Goal: Entertainment & Leisure: Consume media (video, audio)

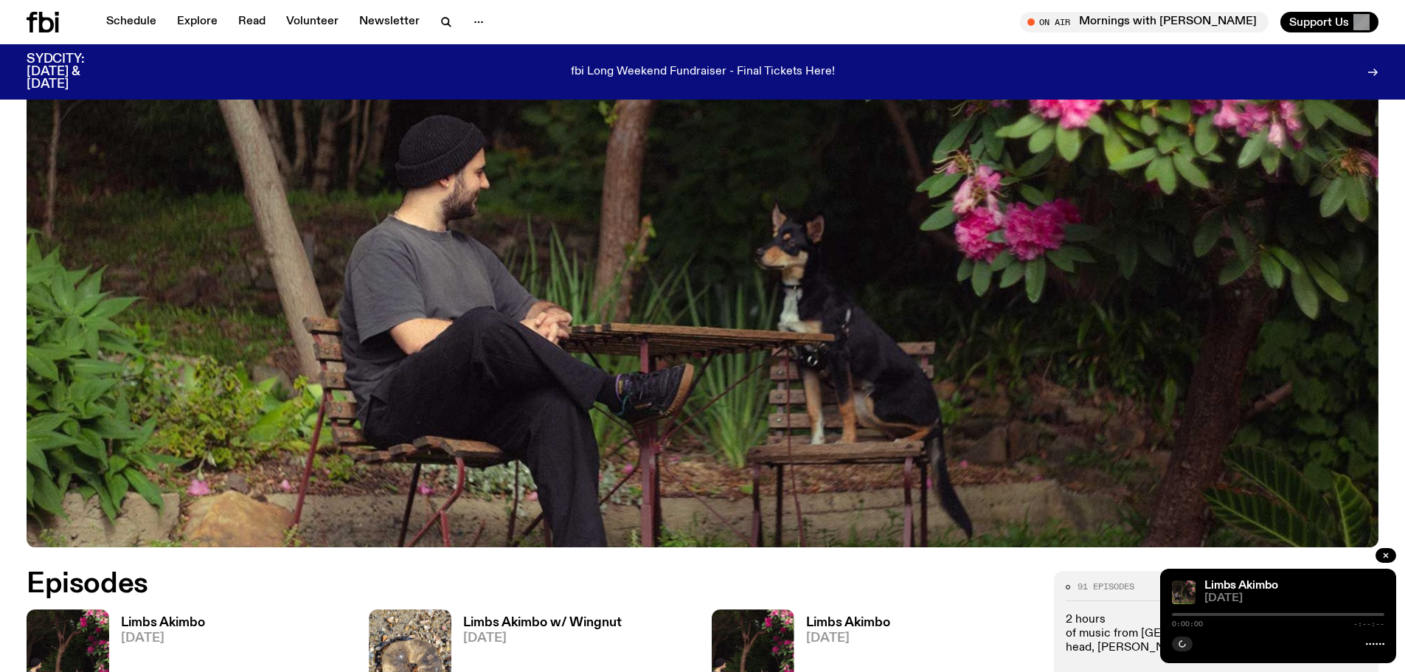
scroll to position [803, 0]
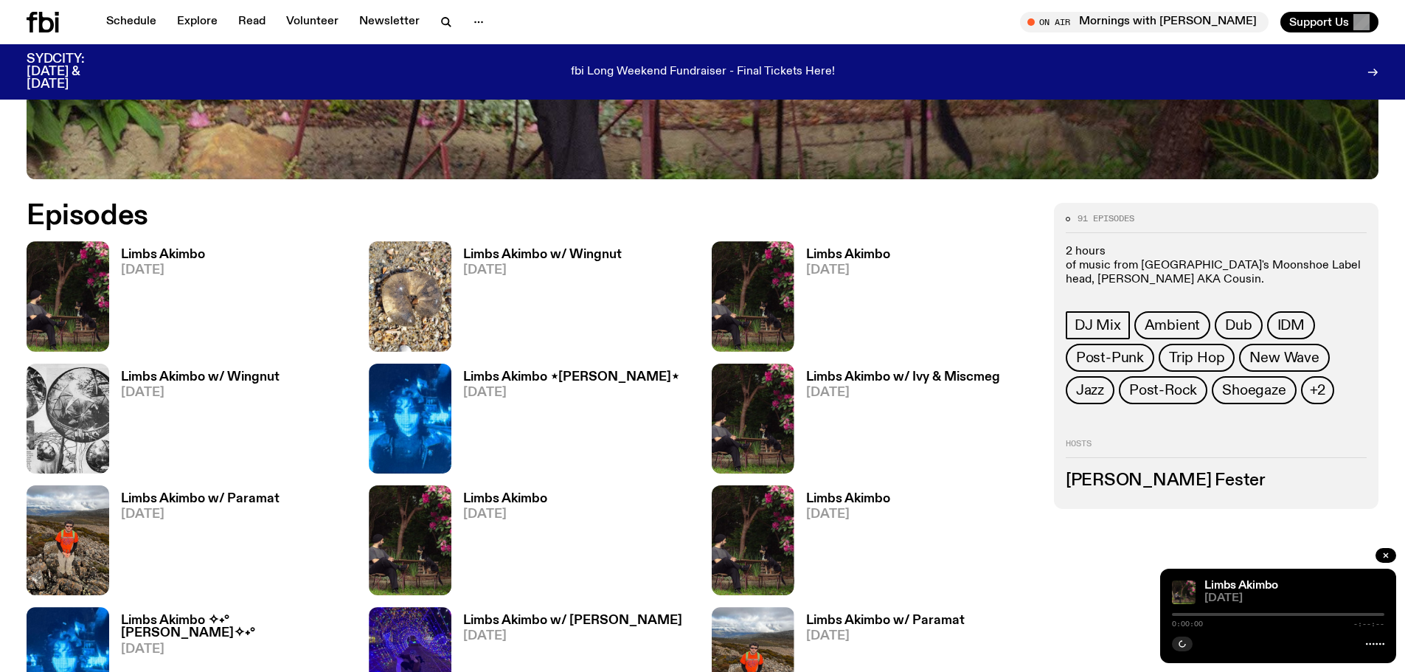
click at [181, 251] on h3 "Limbs Akimbo" at bounding box center [163, 255] width 84 height 13
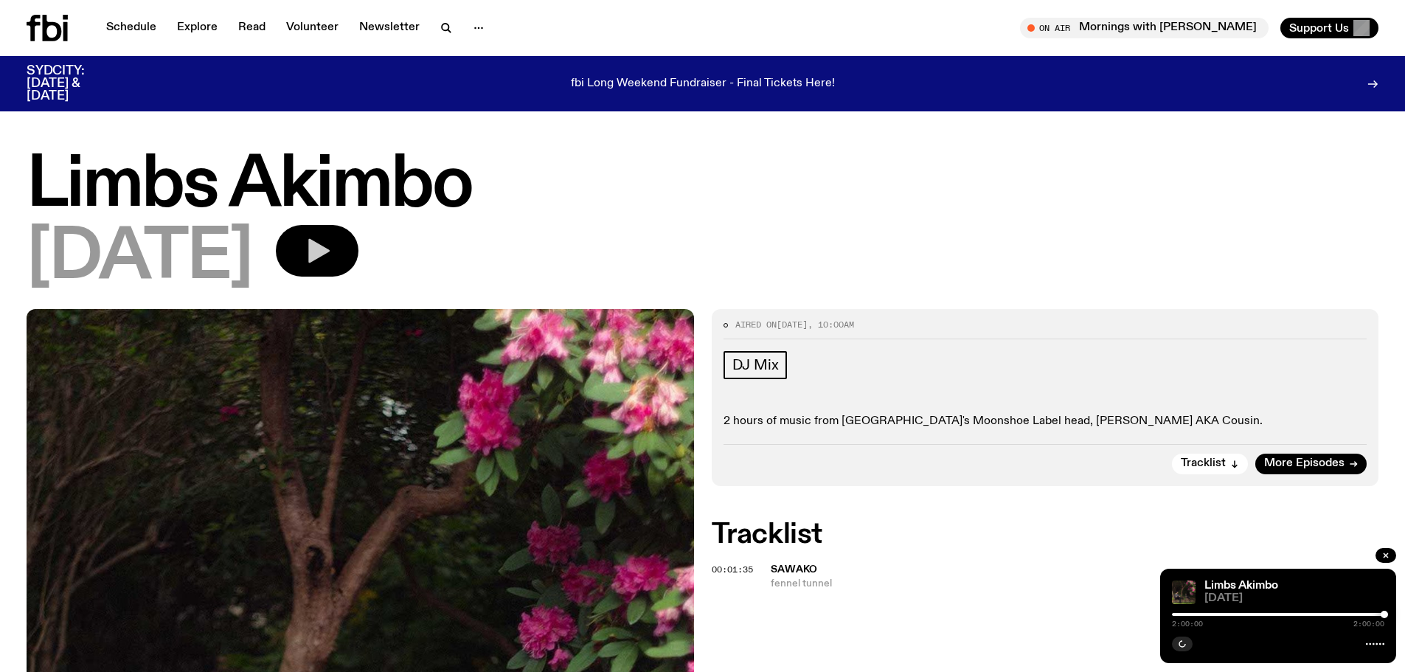
click at [330, 243] on icon "button" at bounding box center [318, 251] width 21 height 24
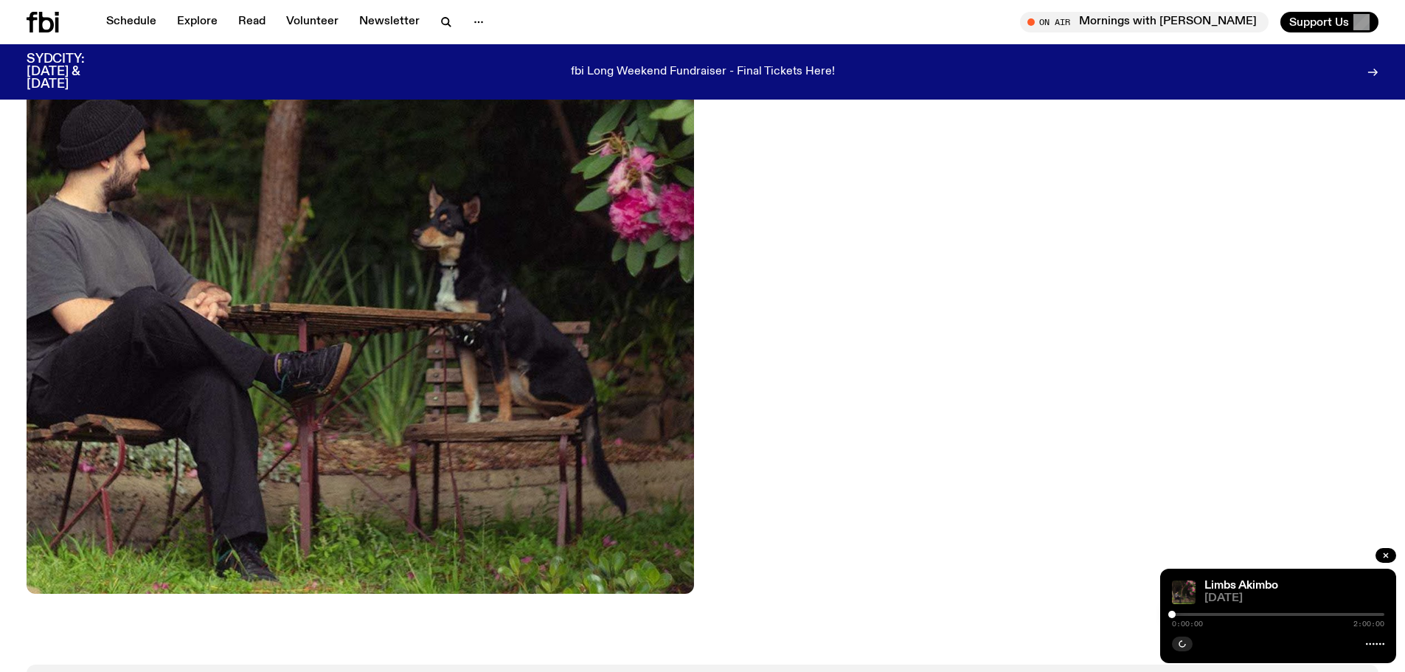
scroll to position [732, 0]
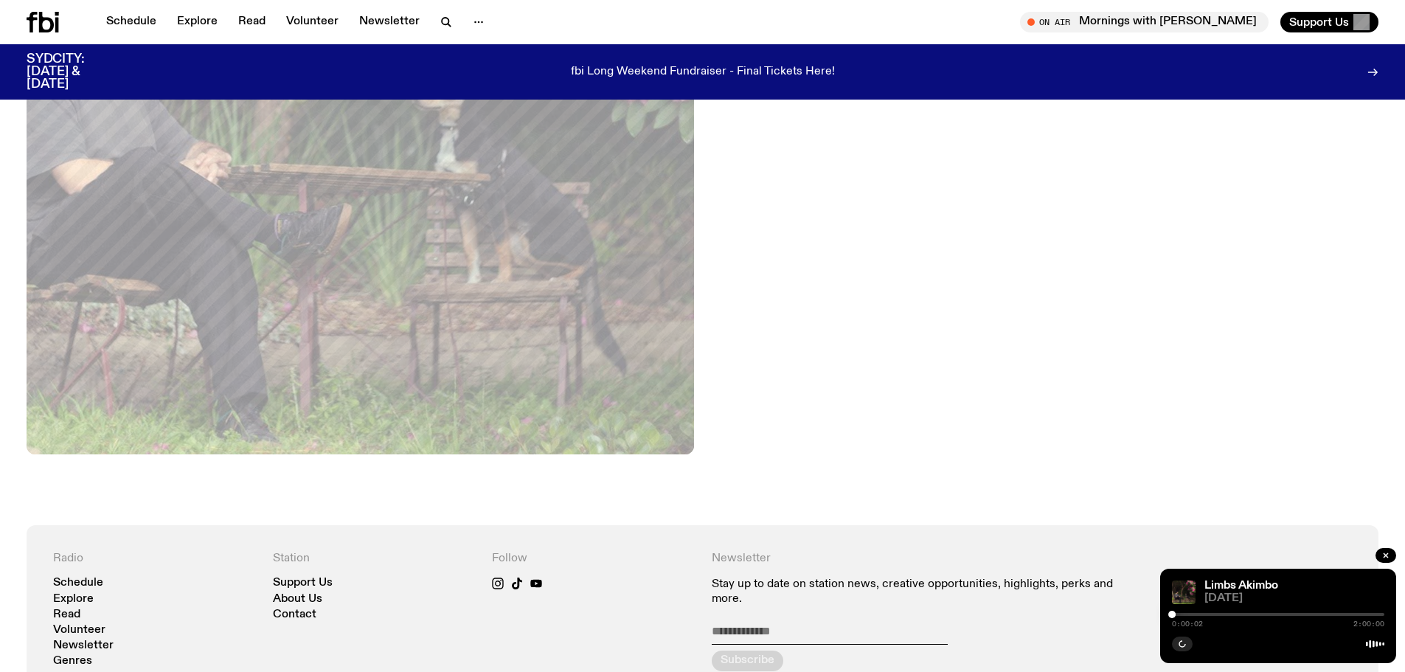
click at [1278, 614] on div at bounding box center [1278, 614] width 212 height 3
click at [1281, 614] on div at bounding box center [1281, 614] width 7 height 7
click at [1285, 614] on div at bounding box center [1284, 614] width 7 height 7
click at [1288, 613] on div at bounding box center [1287, 614] width 7 height 7
click at [1291, 613] on div at bounding box center [1287, 614] width 7 height 7
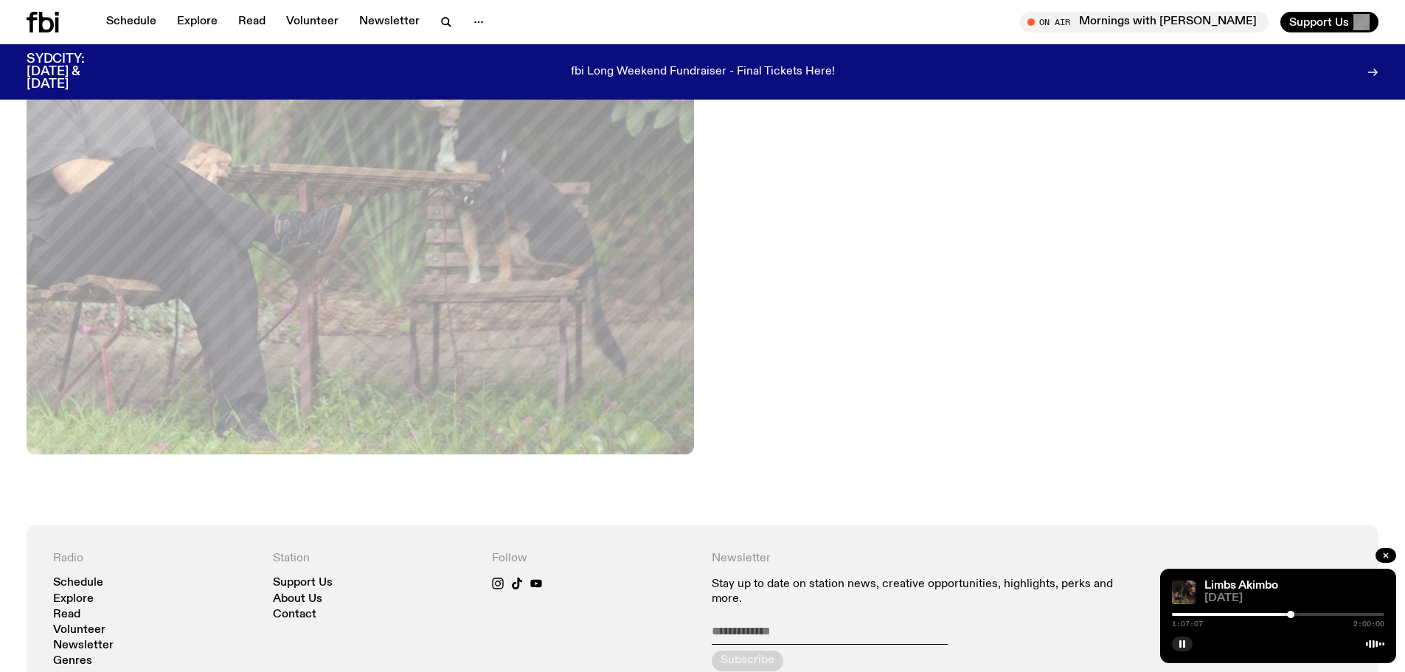
click at [1295, 614] on div at bounding box center [1290, 614] width 7 height 7
click at [1298, 614] on div at bounding box center [1294, 614] width 7 height 7
click at [1302, 615] on div at bounding box center [1278, 614] width 212 height 3
click at [1305, 615] on div at bounding box center [1304, 614] width 7 height 7
click at [1309, 615] on div at bounding box center [1278, 614] width 212 height 3
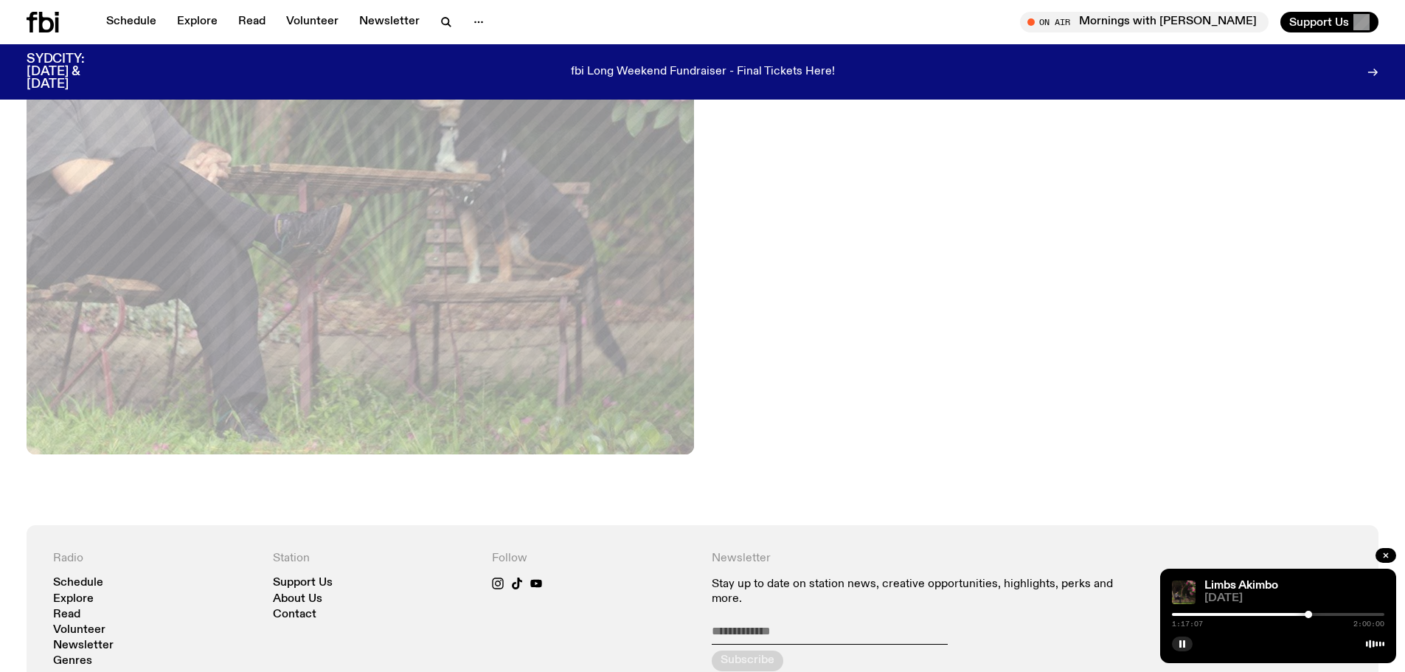
drag, startPoint x: 1314, startPoint y: 615, endPoint x: 1323, endPoint y: 533, distance: 82.4
click at [1323, 548] on div "Schedule Explore Read Volunteer Newsletter About Us Contact Champions of emergi…" at bounding box center [702, 195] width 1405 height 1854
click at [1344, 614] on div at bounding box center [1278, 614] width 212 height 3
click at [1347, 614] on div at bounding box center [1263, 614] width 212 height 3
click at [1342, 614] on div at bounding box center [1240, 614] width 212 height 3
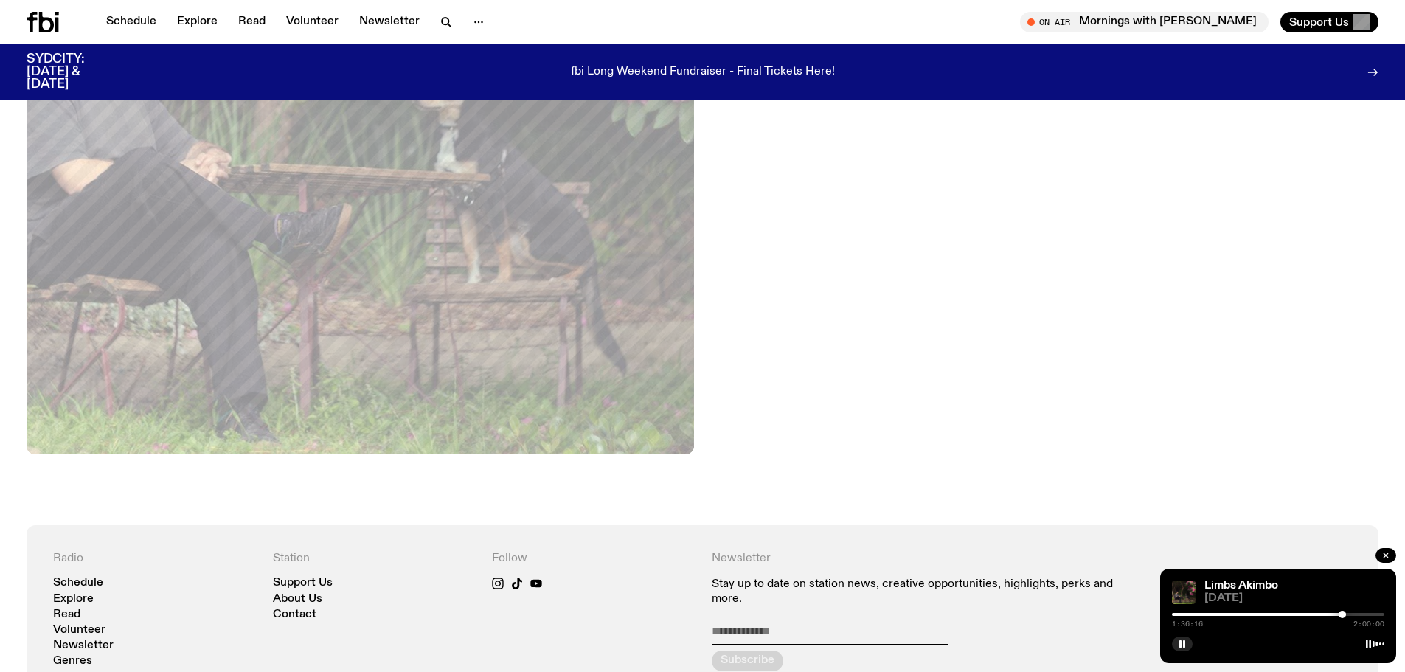
click at [1339, 616] on div at bounding box center [1342, 614] width 7 height 7
click at [1334, 614] on div at bounding box center [1232, 614] width 212 height 3
click at [1335, 614] on div at bounding box center [1334, 614] width 7 height 7
click at [1337, 614] on div at bounding box center [1334, 614] width 7 height 7
click at [1339, 613] on div at bounding box center [1338, 614] width 7 height 7
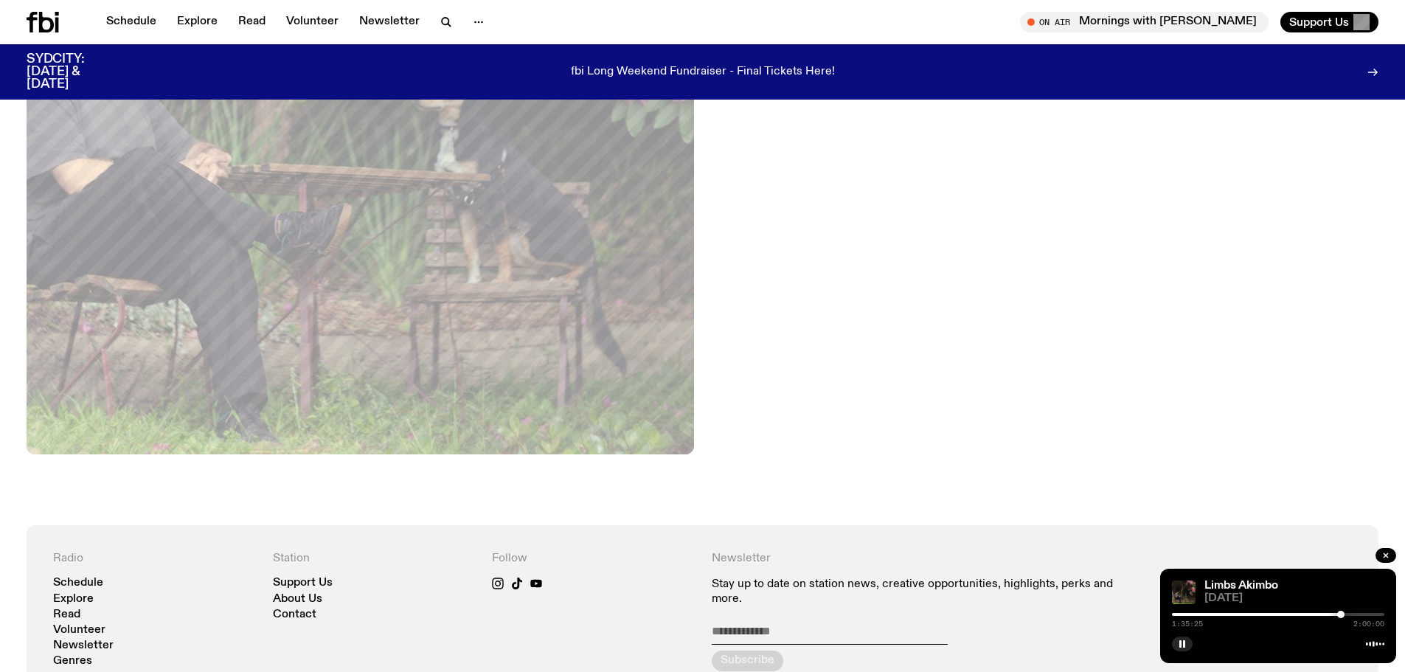
click at [1341, 616] on div at bounding box center [1340, 614] width 7 height 7
click at [1342, 614] on div at bounding box center [1342, 614] width 7 height 7
click at [1325, 614] on div at bounding box center [1263, 614] width 212 height 3
click at [1331, 616] on div "1:26:43 2:00:00" at bounding box center [1278, 619] width 212 height 18
click at [1332, 615] on div at bounding box center [1278, 614] width 212 height 3
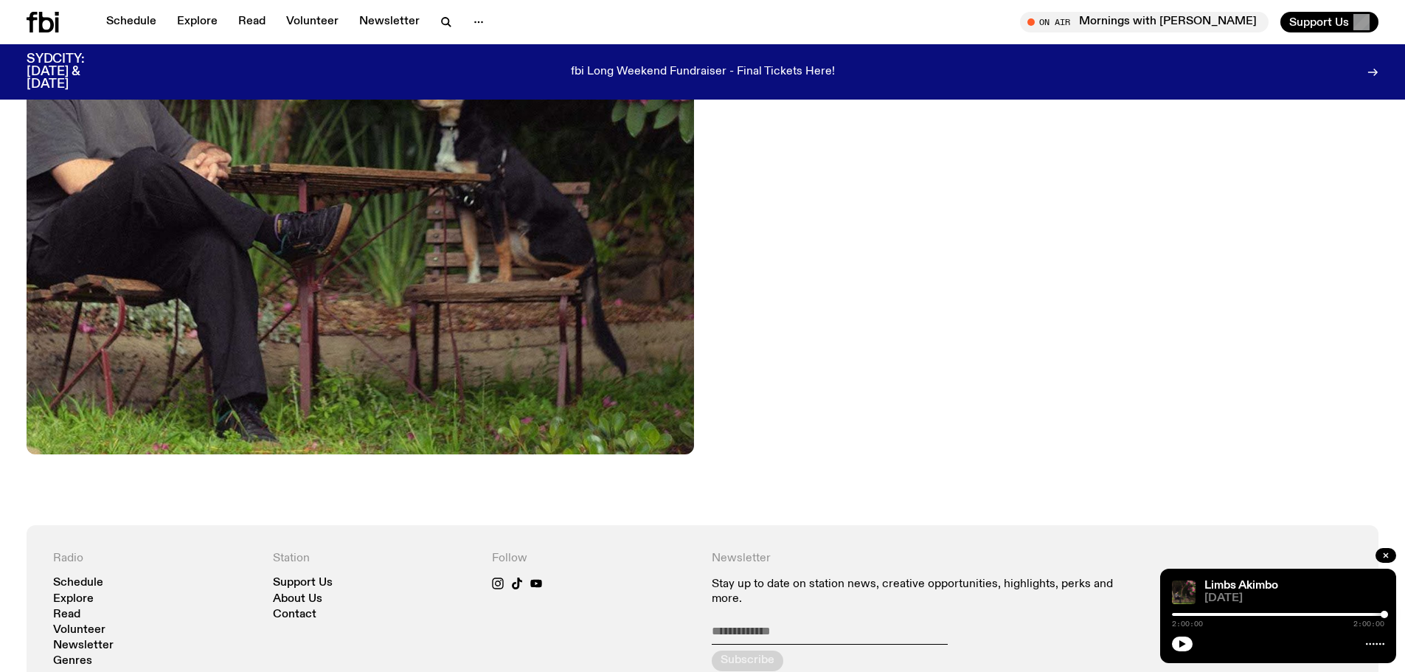
click at [1333, 614] on div at bounding box center [1278, 614] width 212 height 3
click at [1182, 638] on button "button" at bounding box center [1182, 644] width 21 height 15
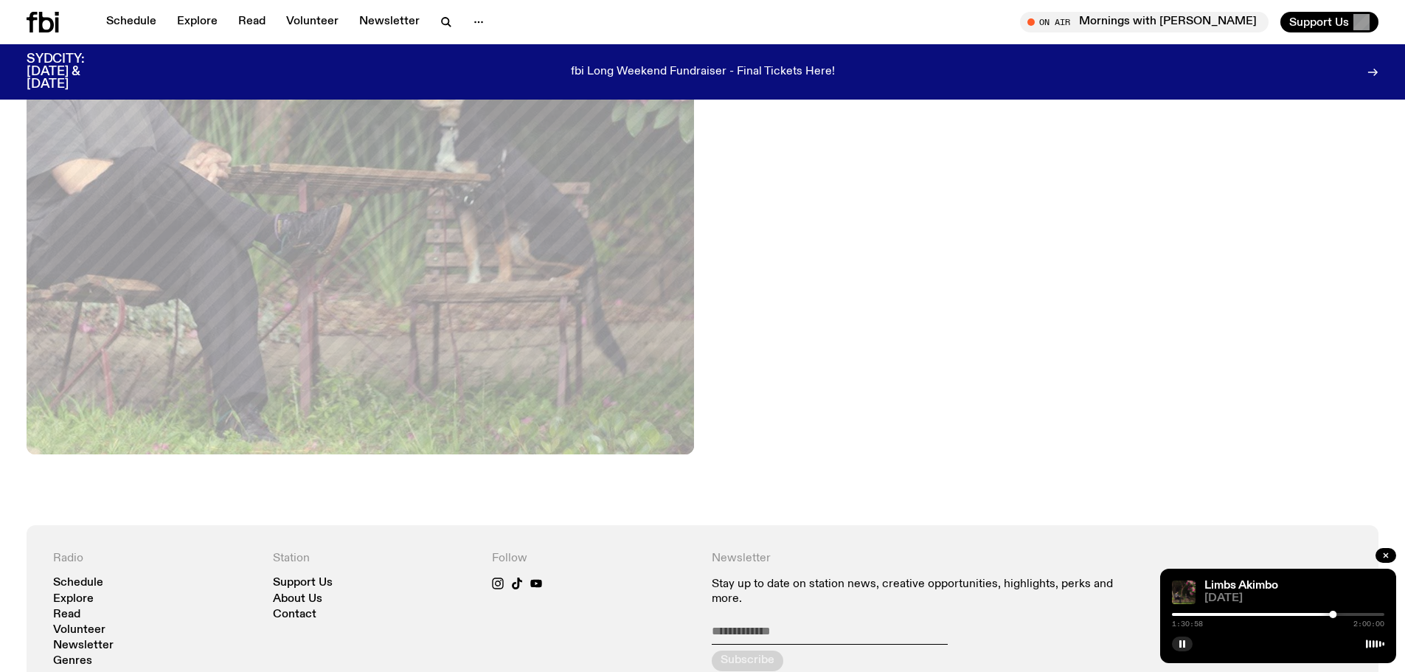
click at [1336, 616] on div at bounding box center [1332, 614] width 7 height 7
click at [1338, 616] on div at bounding box center [1337, 614] width 7 height 7
click at [1341, 614] on div at bounding box center [1340, 614] width 7 height 7
click at [1334, 613] on div at bounding box center [1264, 614] width 212 height 3
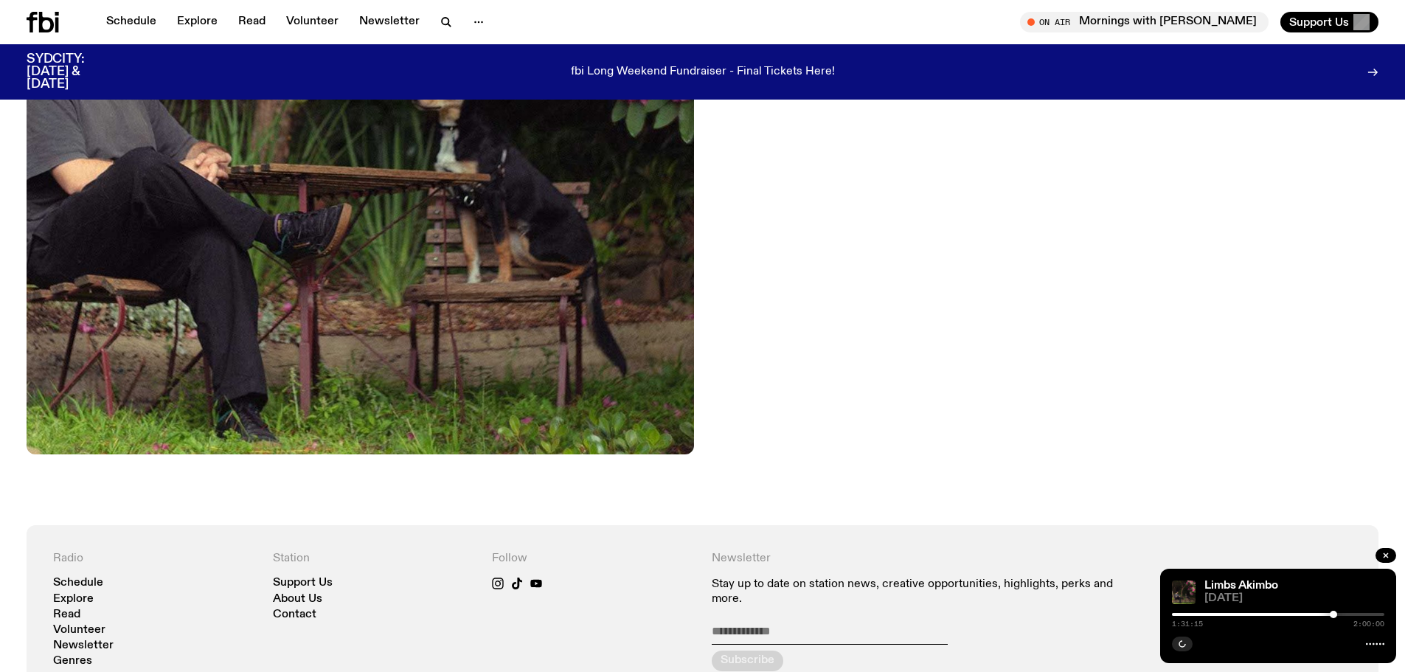
click at [1339, 613] on div at bounding box center [1278, 614] width 212 height 3
click at [1341, 613] on div at bounding box center [1338, 614] width 7 height 7
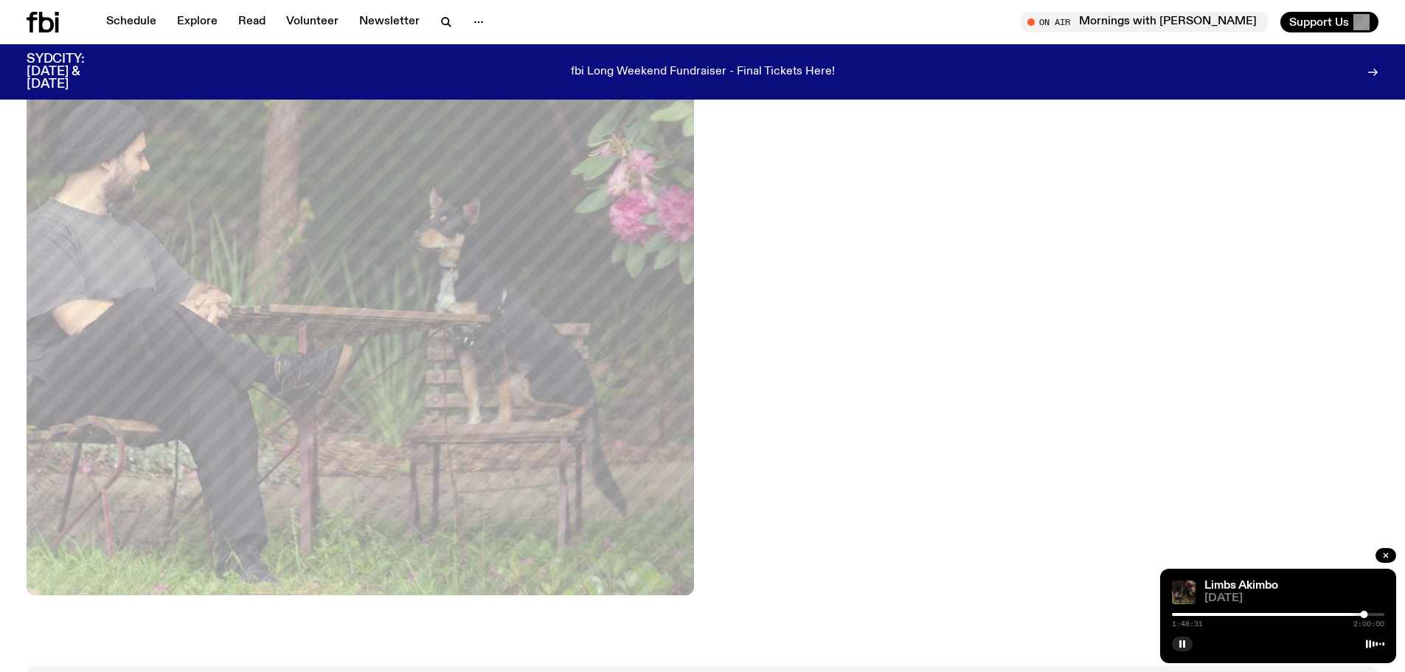
scroll to position [75, 0]
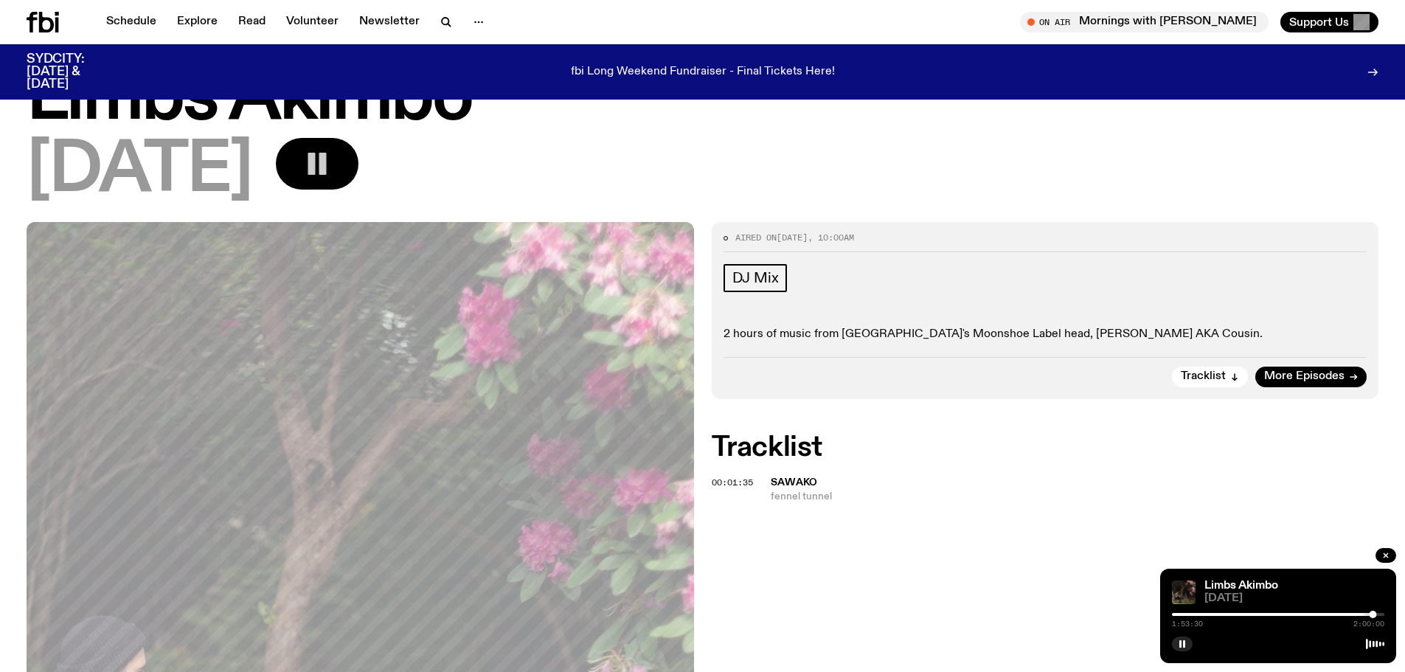
click at [1334, 615] on div at bounding box center [1266, 614] width 212 height 3
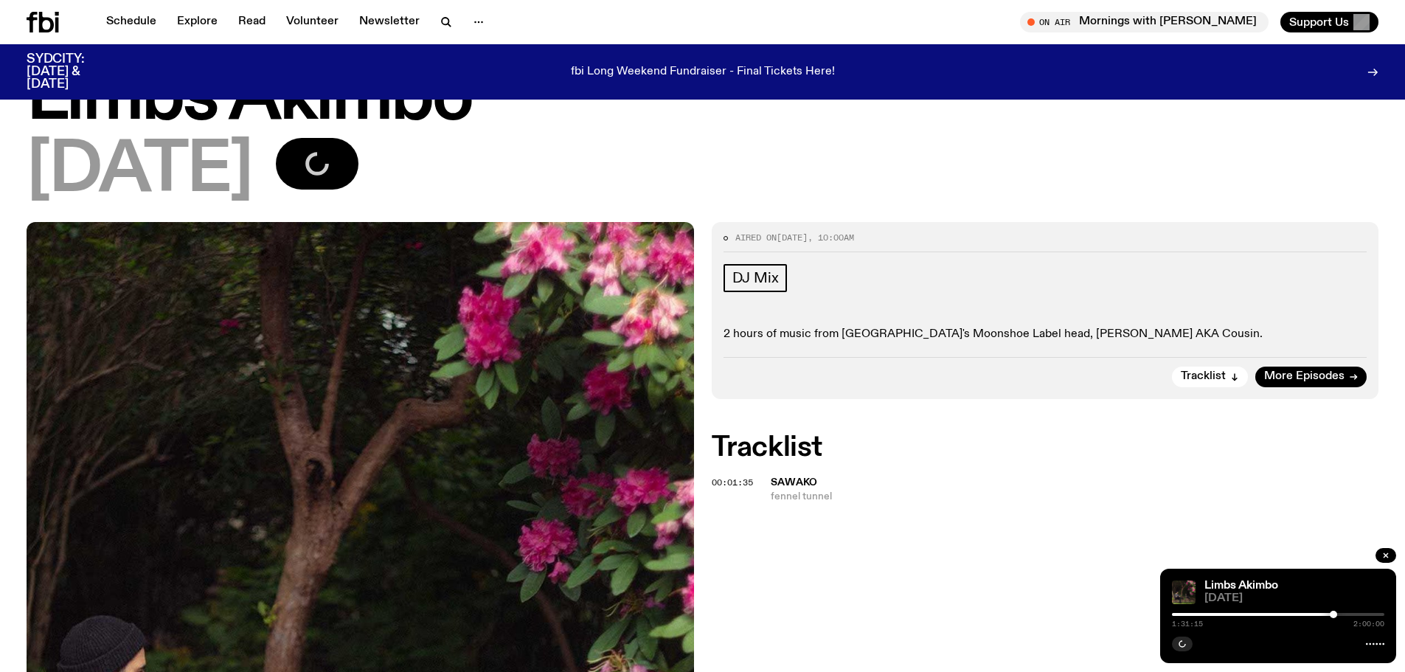
click at [1339, 617] on div "1:31:15 2:00:00" at bounding box center [1278, 619] width 212 height 18
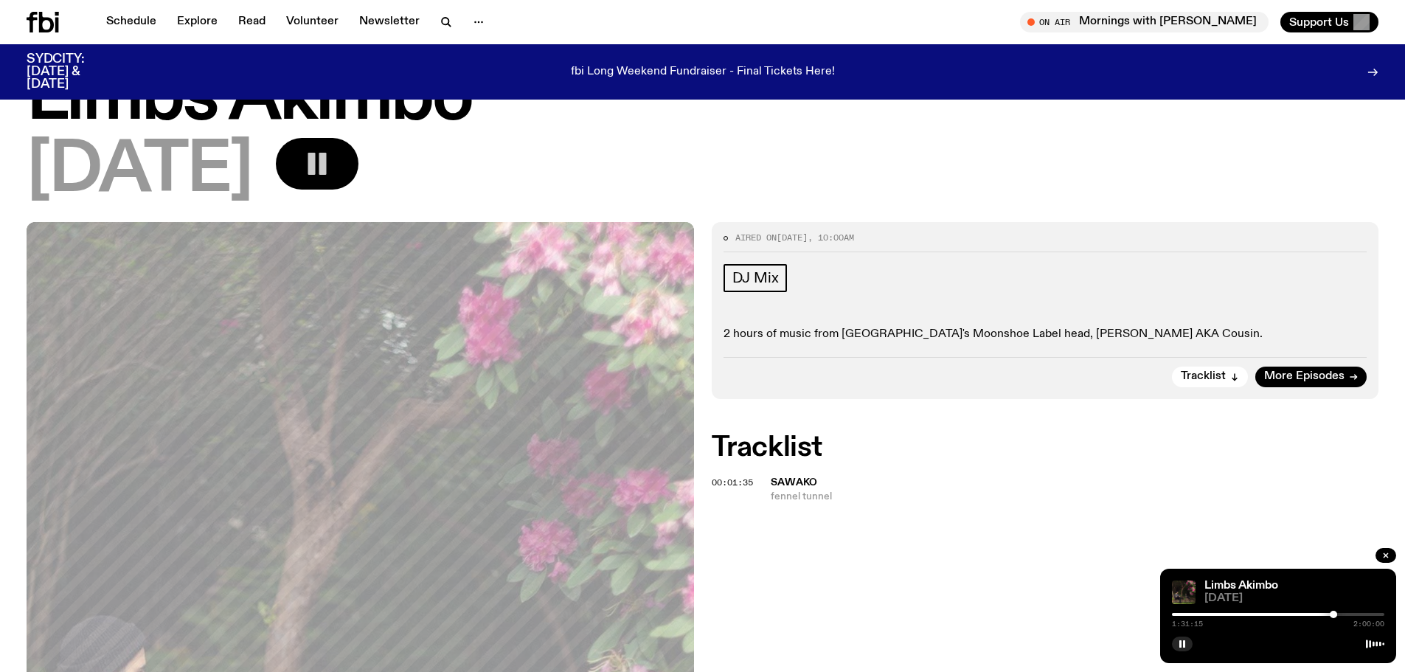
click at [1338, 613] on div at bounding box center [1278, 614] width 212 height 3
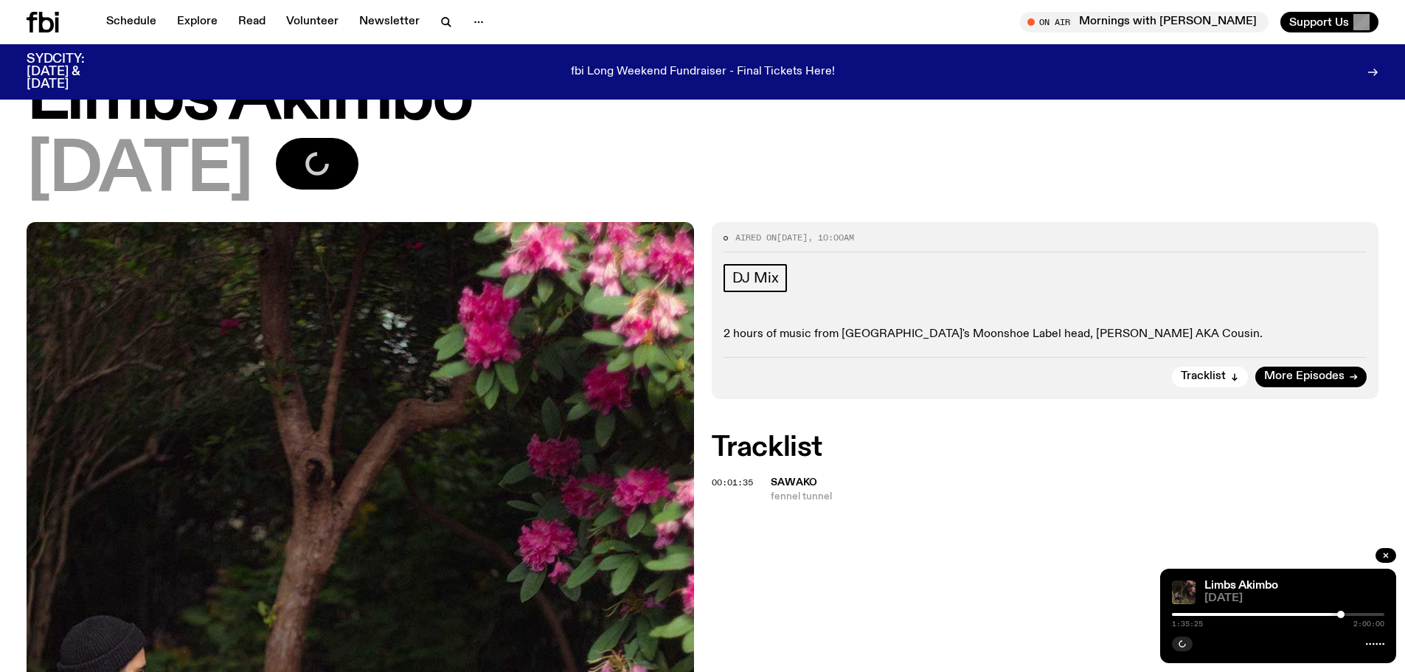
click at [1341, 613] on div at bounding box center [1340, 614] width 7 height 7
click at [1343, 613] on div at bounding box center [1342, 614] width 7 height 7
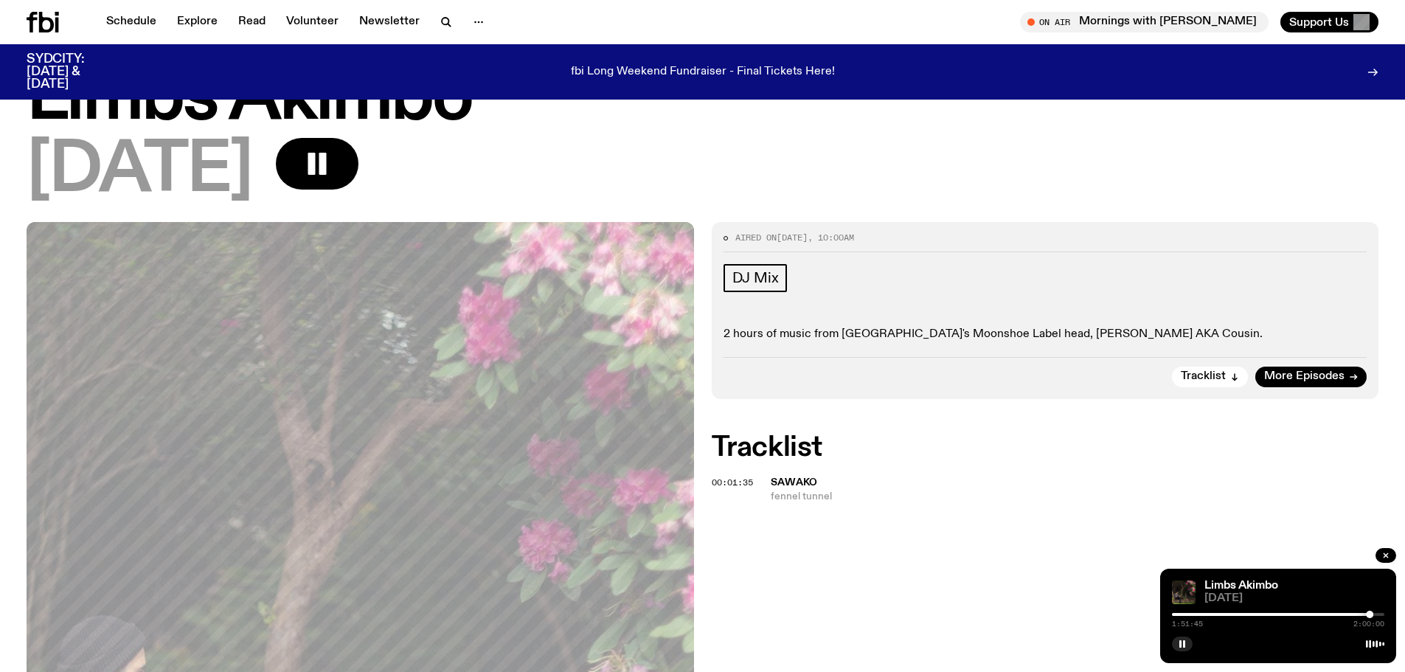
scroll to position [75, 0]
click at [1324, 614] on div at bounding box center [1263, 614] width 212 height 3
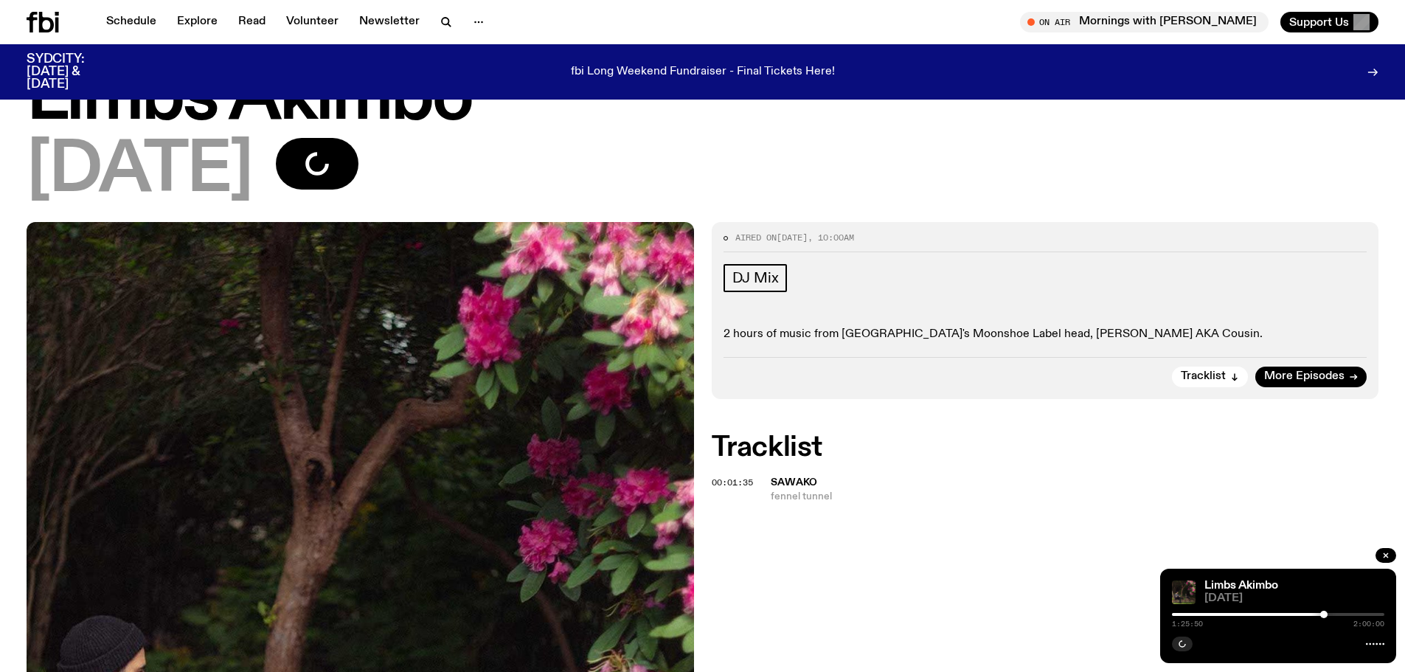
click at [1337, 614] on div at bounding box center [1278, 614] width 212 height 3
click at [1185, 615] on div at bounding box center [1231, 614] width 212 height 3
click at [1210, 613] on div at bounding box center [1278, 614] width 212 height 3
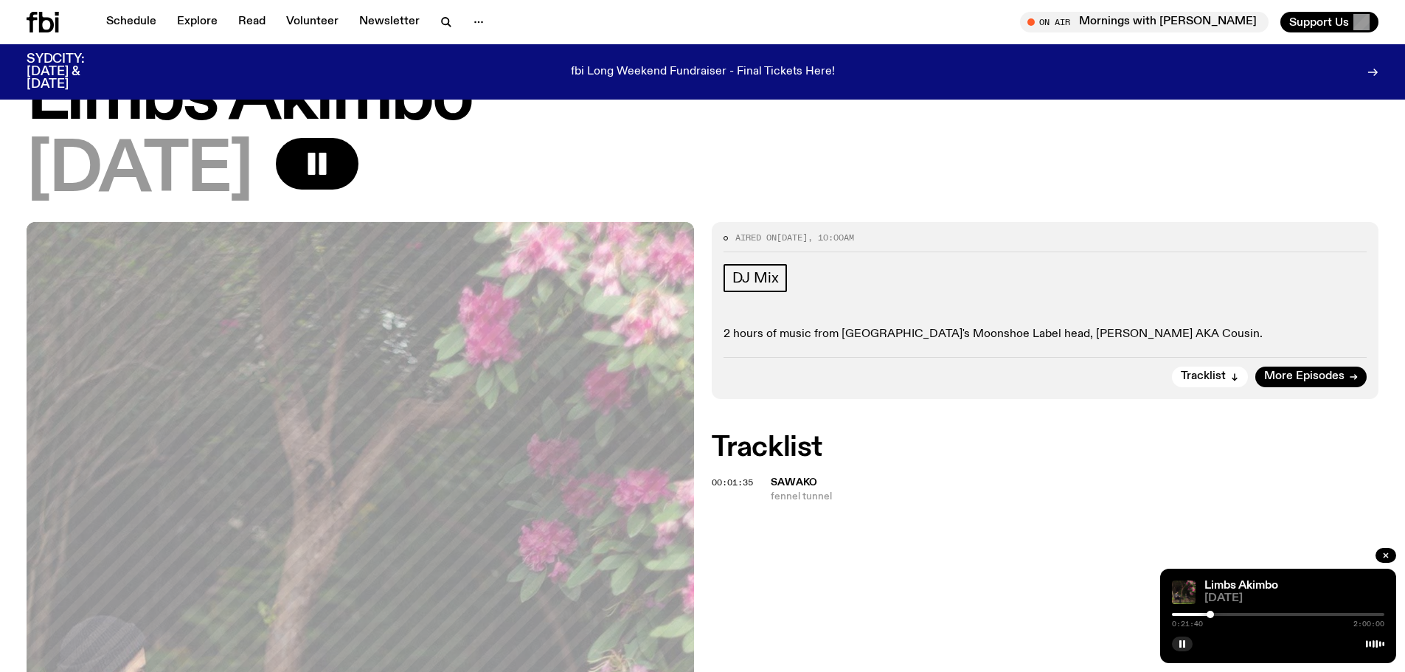
click at [1220, 613] on div at bounding box center [1278, 614] width 212 height 3
click at [1228, 614] on div at bounding box center [1278, 614] width 212 height 3
click at [1234, 614] on div at bounding box center [1278, 614] width 212 height 3
click at [1239, 614] on div at bounding box center [1278, 614] width 212 height 3
click at [1244, 614] on div at bounding box center [1278, 614] width 212 height 3
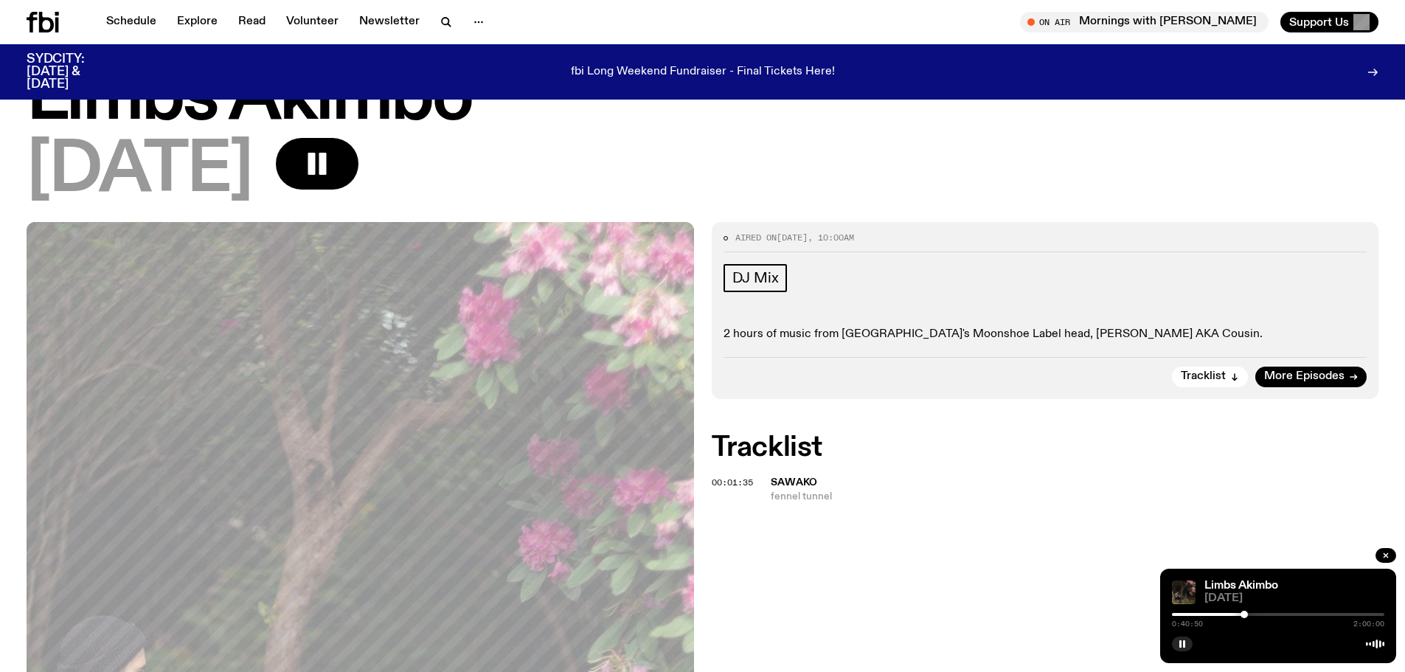
click at [1250, 614] on div at bounding box center [1278, 614] width 212 height 3
click at [1184, 640] on icon "button" at bounding box center [1182, 644] width 9 height 9
